Goal: Obtain resource: Download file/media

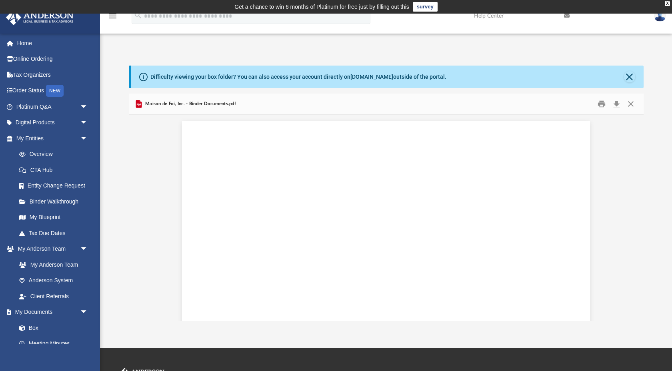
scroll to position [2150, 0]
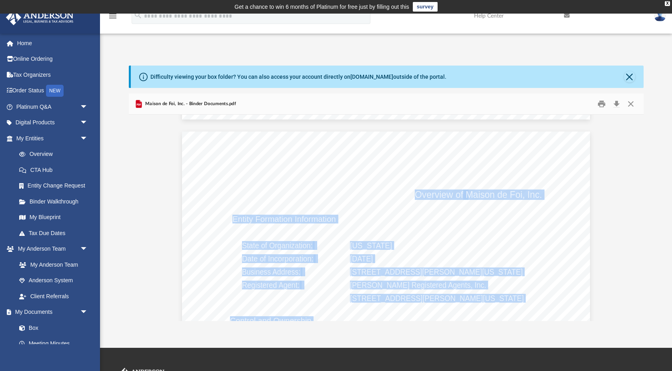
click at [656, 20] on link at bounding box center [660, 15] width 24 height 35
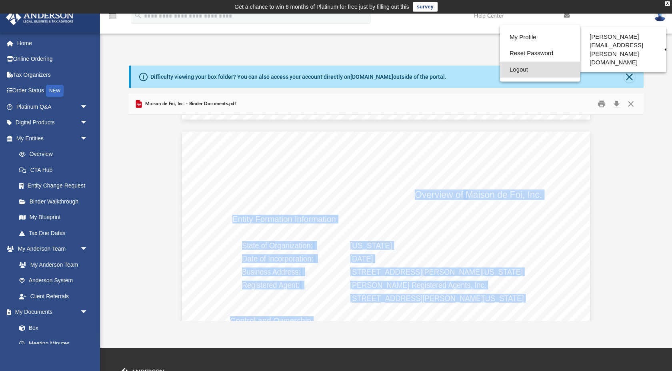
click at [507, 72] on link "Logout" at bounding box center [540, 70] width 80 height 16
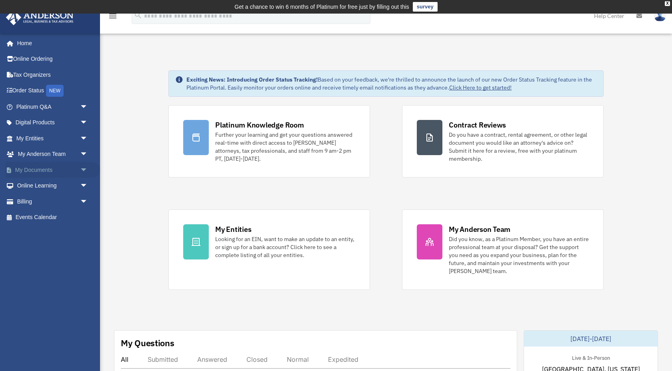
click at [82, 170] on span "arrow_drop_down" at bounding box center [88, 170] width 16 height 16
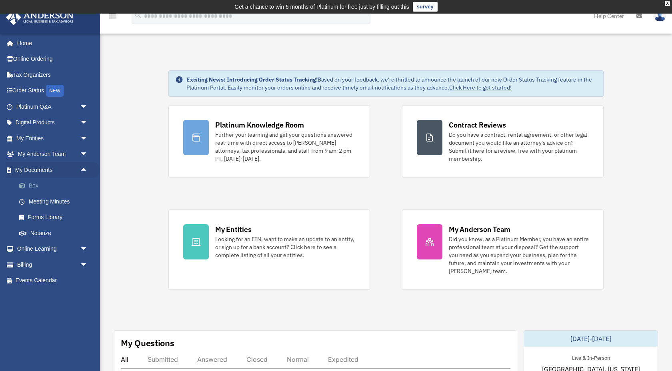
click at [59, 188] on link "Box" at bounding box center [55, 186] width 89 height 16
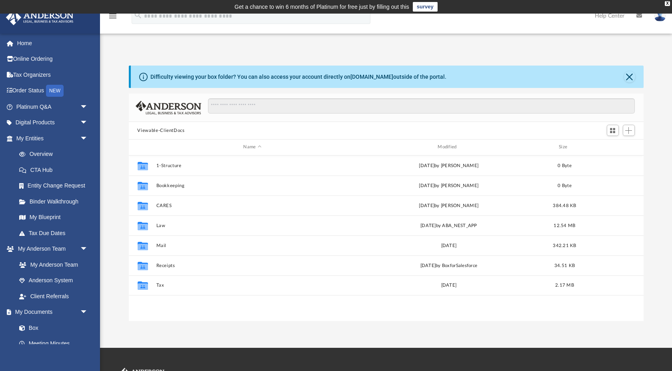
scroll to position [182, 515]
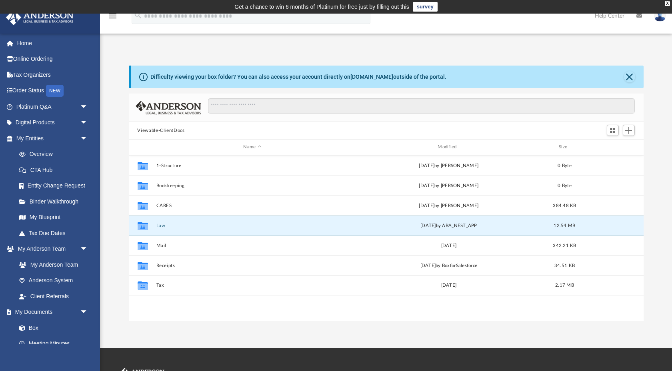
click at [157, 224] on button "Law" at bounding box center [252, 225] width 193 height 5
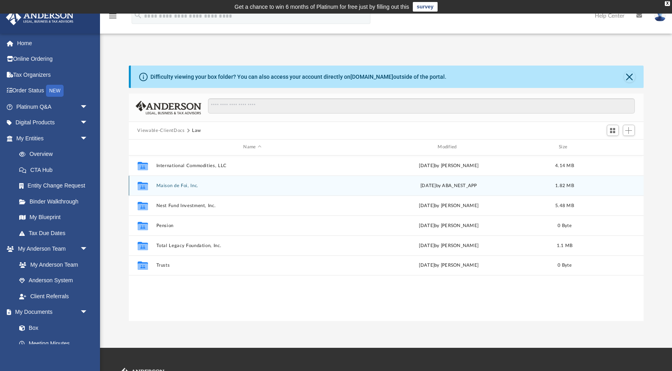
click at [174, 188] on div "Collaborated Folder Maison de Foi, Inc. Mon Aug 11 2025 by ABA_NEST_APP 1.82 MB" at bounding box center [386, 186] width 515 height 20
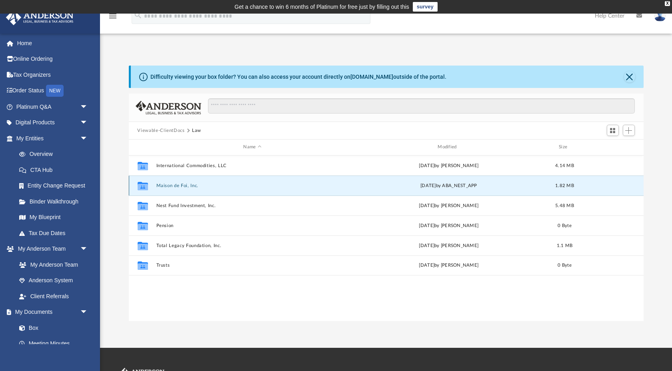
click at [174, 188] on div "Collaborated Folder Maison de Foi, Inc. Mon Aug 11 2025 by ABA_NEST_APP 1.82 MB" at bounding box center [386, 186] width 515 height 20
click at [174, 187] on button "Maison de Foi, Inc." at bounding box center [252, 185] width 193 height 5
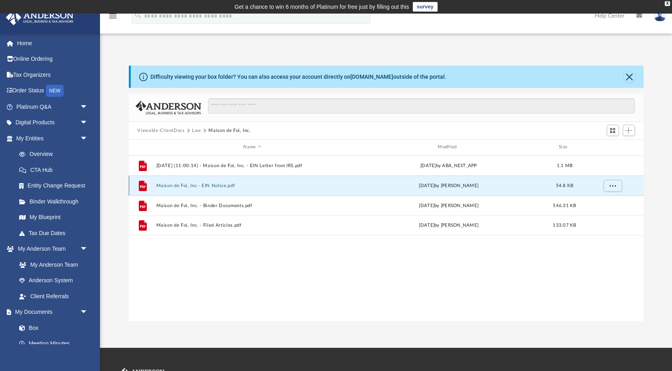
click at [186, 186] on button "Maison de Foi, Inc - EIN Notice.pdf" at bounding box center [252, 185] width 193 height 5
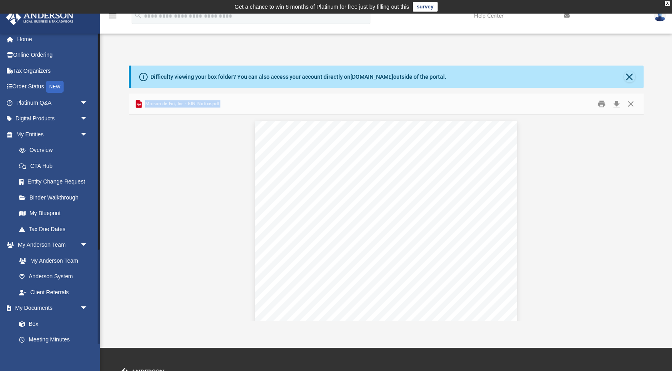
scroll to position [0, 0]
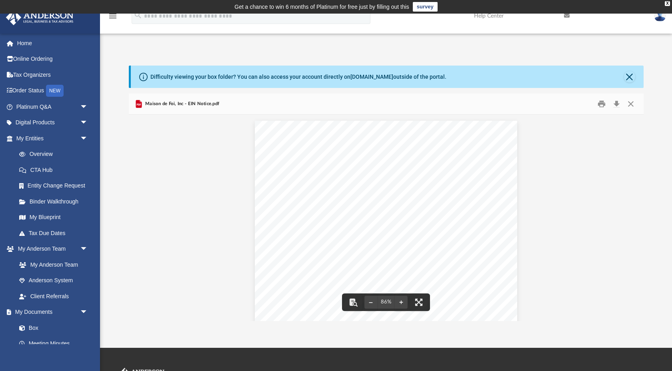
click at [665, 3] on td "Get a chance to win 6 months of Platinum for free just by filling out this surv…" at bounding box center [336, 7] width 672 height 14
click at [667, 2] on div "X" at bounding box center [667, 3] width 5 height 5
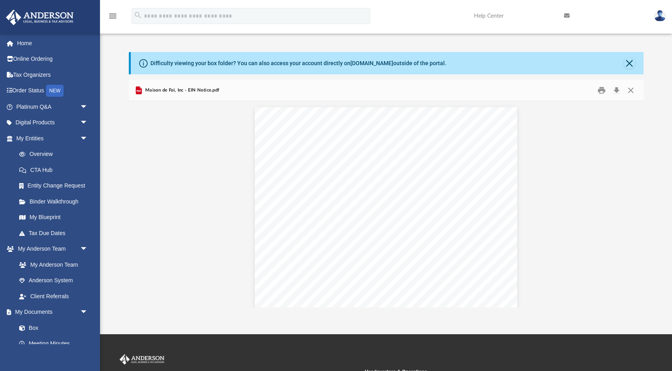
click at [656, 17] on img at bounding box center [660, 16] width 12 height 12
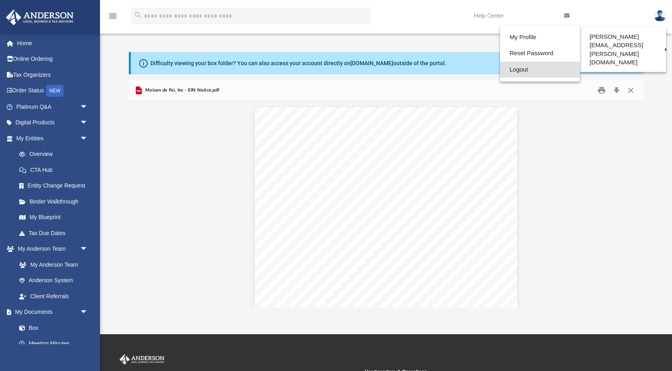
click at [533, 72] on link "Logout" at bounding box center [540, 70] width 80 height 16
